Goal: Use online tool/utility

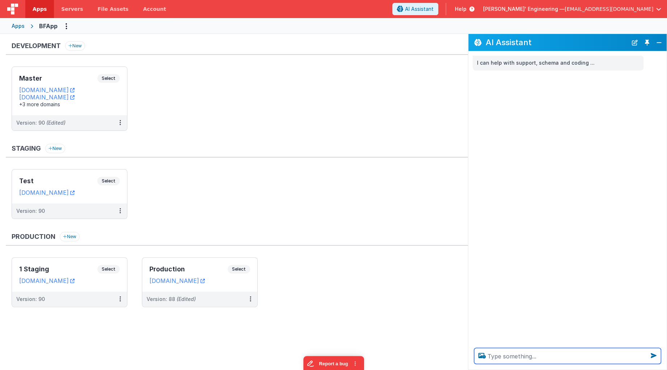
type textarea "c"
type textarea "all helo world"
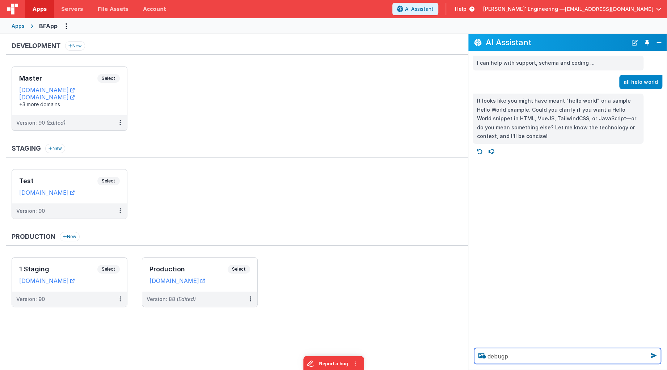
type textarea "debugp"
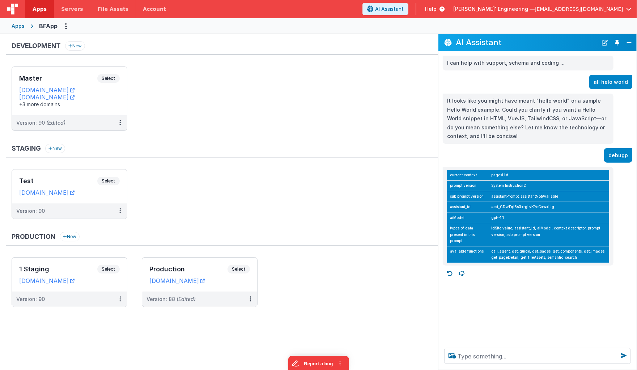
click at [538, 257] on td "call_agent, get_guide, get_pages, get_components, get_images, get_pageDetail, g…" at bounding box center [548, 254] width 121 height 17
click at [587, 258] on td "call_agent, get_guide, get_pages, get_components, get_images, get_pageDetail, g…" at bounding box center [548, 254] width 121 height 17
click at [590, 251] on td "call_agent, get_guide, get_pages, get_components, get_images, get_pageDetail, g…" at bounding box center [548, 254] width 121 height 17
